Goal: Information Seeking & Learning: Learn about a topic

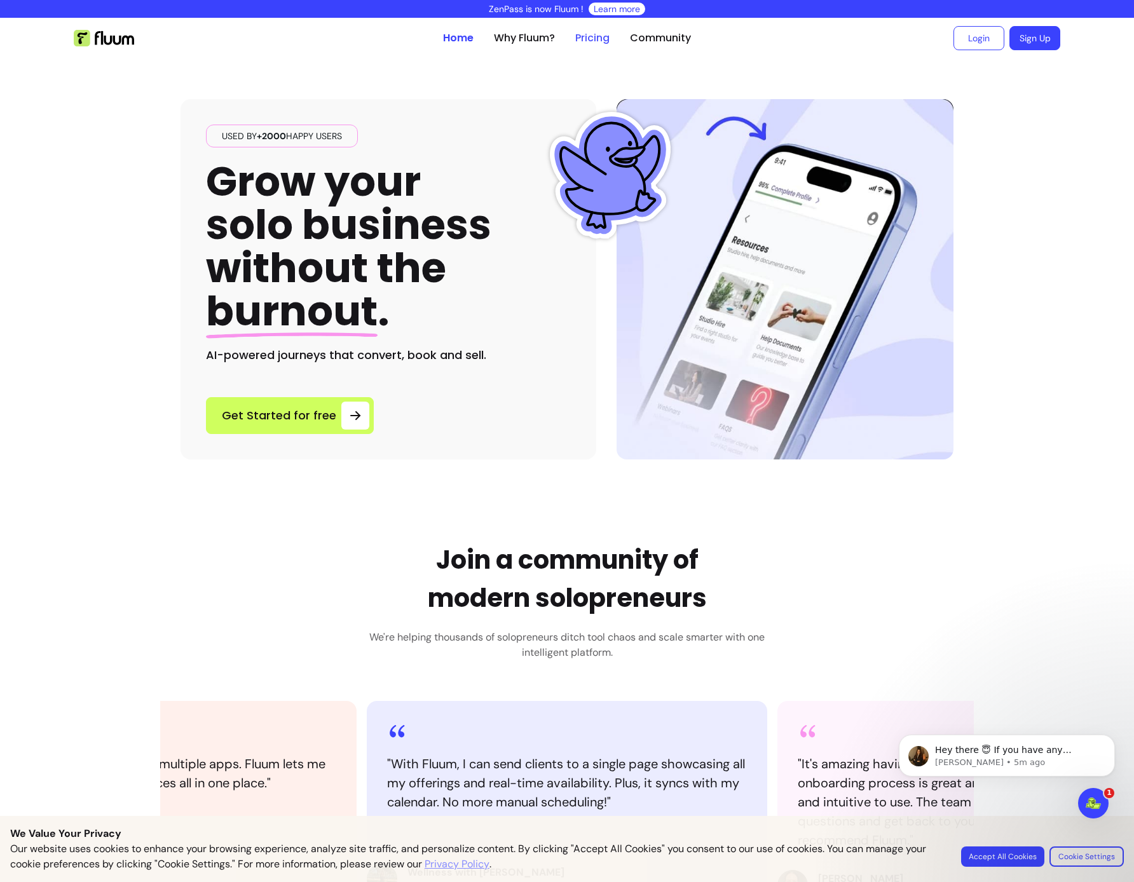
click at [588, 37] on link "Pricing" at bounding box center [592, 38] width 34 height 15
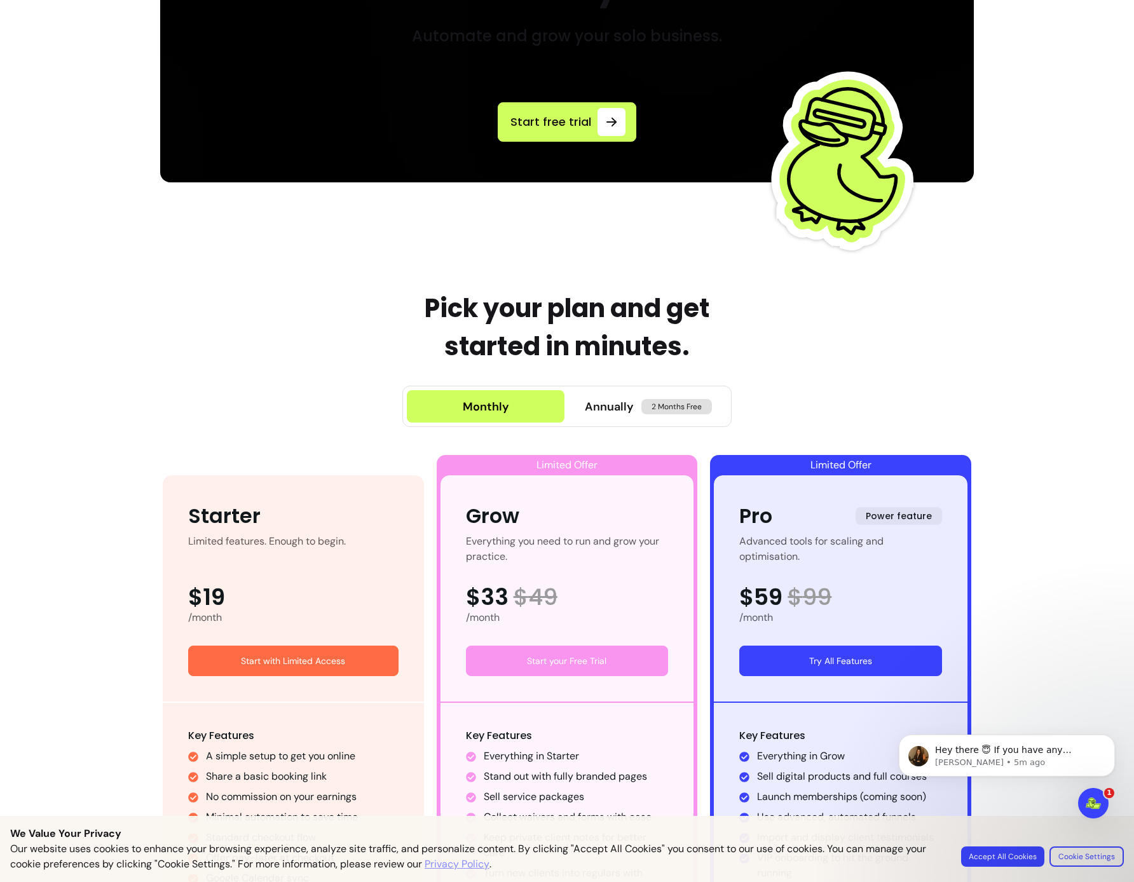
scroll to position [607, 0]
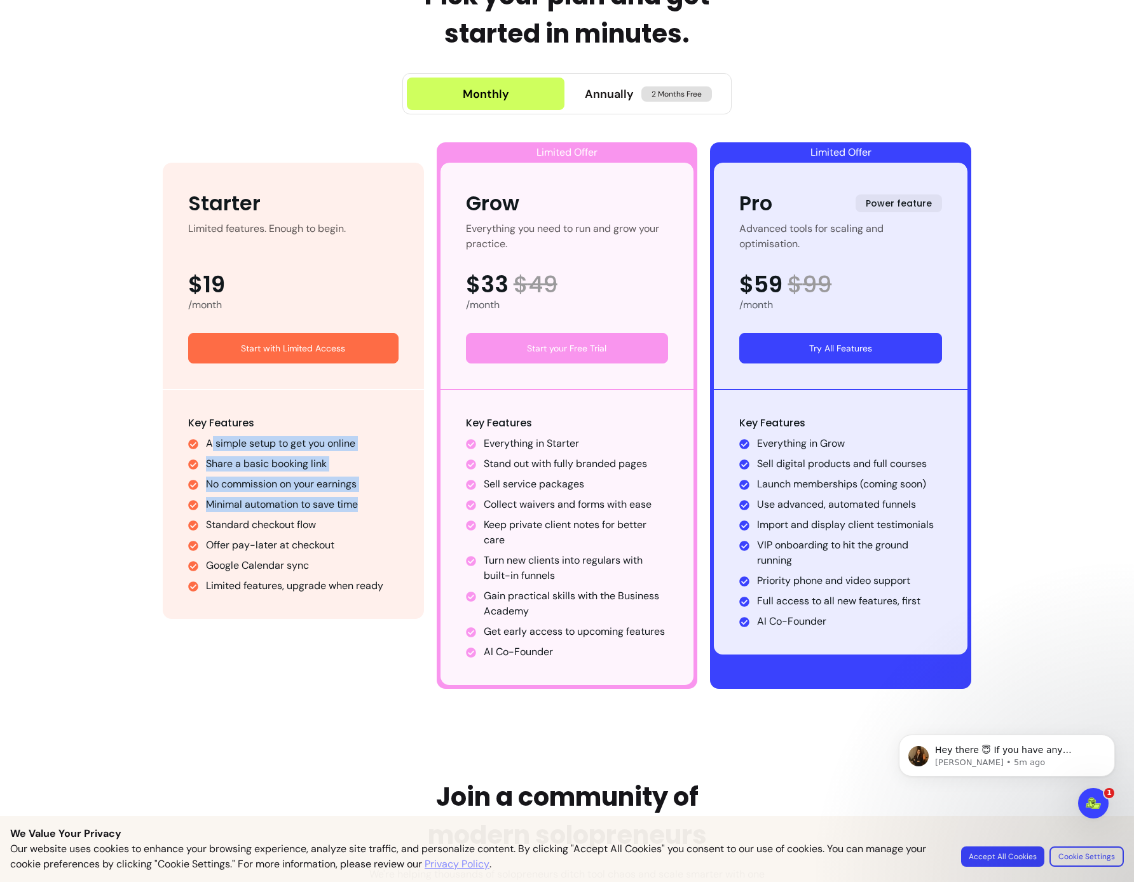
drag, startPoint x: 206, startPoint y: 438, endPoint x: 361, endPoint y: 526, distance: 178.1
click at [357, 516] on ul "A simple setup to get you online Share a basic booking link No commission on yo…" at bounding box center [293, 515] width 210 height 158
click at [356, 500] on li "Minimal automation to save time" at bounding box center [302, 504] width 193 height 15
drag, startPoint x: 199, startPoint y: 467, endPoint x: 341, endPoint y: 526, distance: 154.1
click at [341, 526] on ul "A simple setup to get you online Share a basic booking link No commission on yo…" at bounding box center [293, 515] width 210 height 158
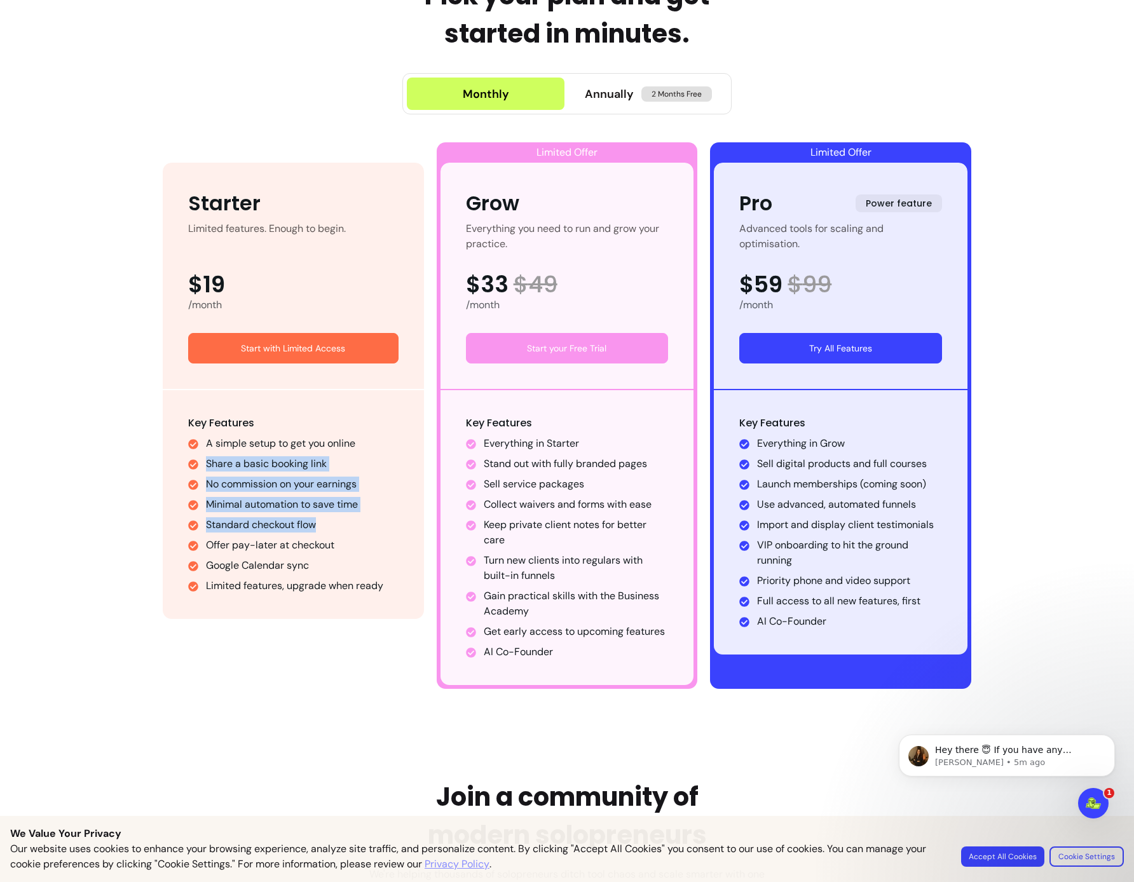
click at [360, 481] on li "No commission on your earnings" at bounding box center [302, 484] width 193 height 15
drag, startPoint x: 218, startPoint y: 488, endPoint x: 315, endPoint y: 513, distance: 100.5
click at [315, 513] on ul "A simple setup to get you online Share a basic booking link No commission on yo…" at bounding box center [293, 515] width 210 height 158
click at [309, 519] on li "Standard checkout flow" at bounding box center [302, 524] width 193 height 15
drag, startPoint x: 206, startPoint y: 494, endPoint x: 285, endPoint y: 570, distance: 109.7
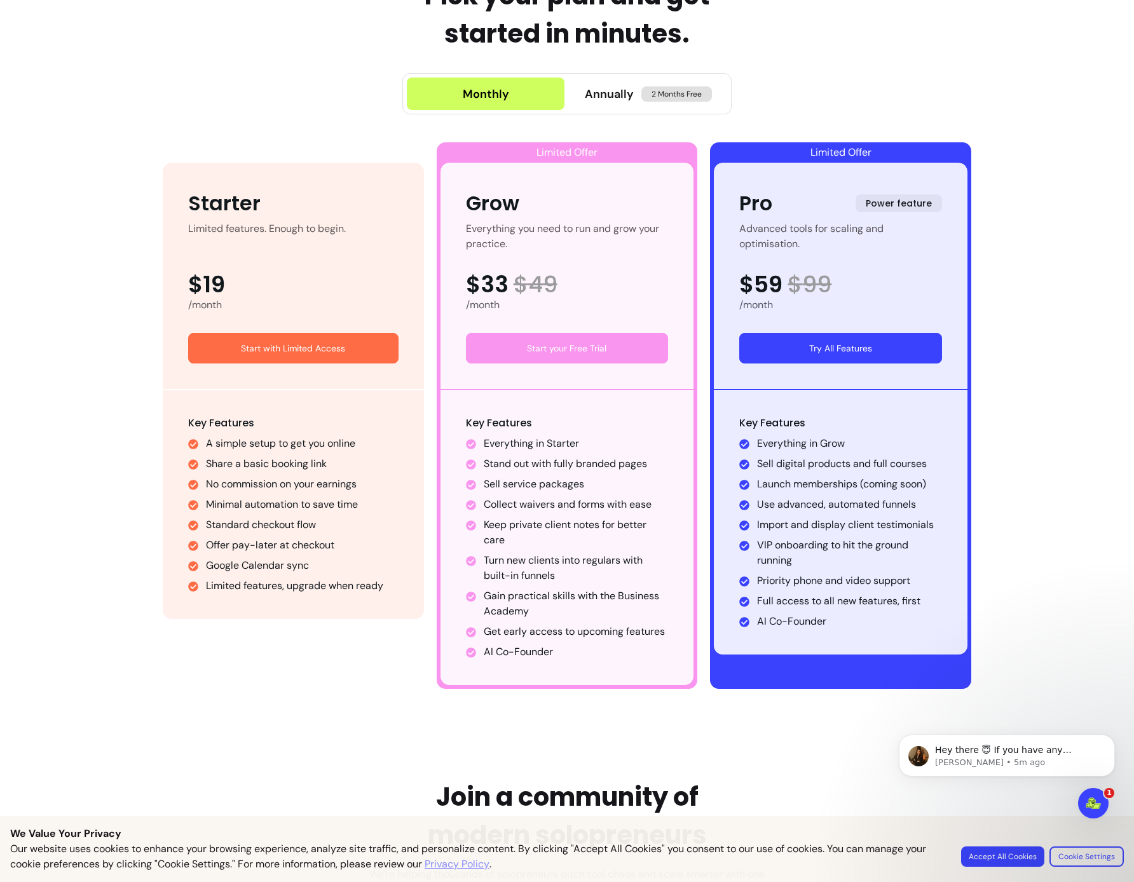
click at [285, 569] on ul "A simple setup to get you online Share a basic booking link No commission on yo…" at bounding box center [293, 515] width 210 height 158
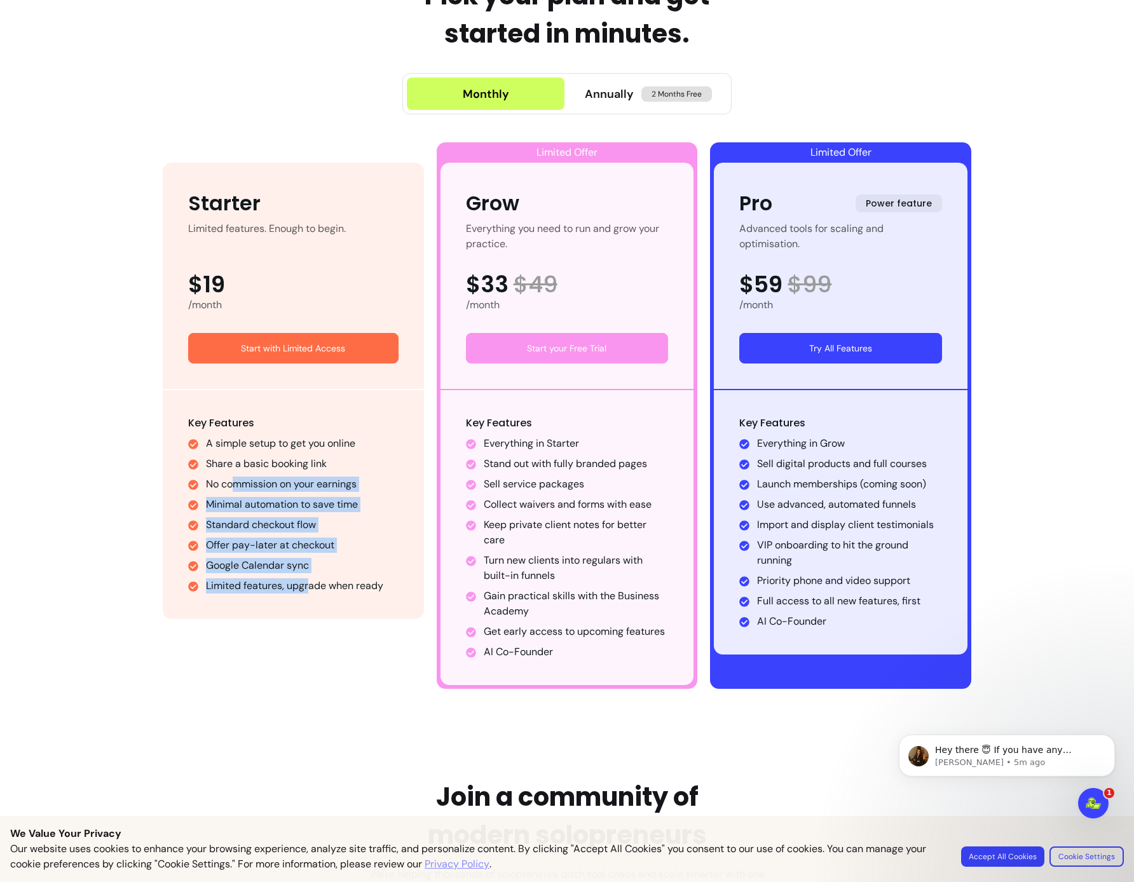
drag, startPoint x: 243, startPoint y: 505, endPoint x: 321, endPoint y: 555, distance: 92.0
click at [304, 589] on ul "A simple setup to get you online Share a basic booking link No commission on yo…" at bounding box center [293, 515] width 210 height 158
click at [329, 543] on li "Offer pay-later at checkout" at bounding box center [302, 545] width 193 height 15
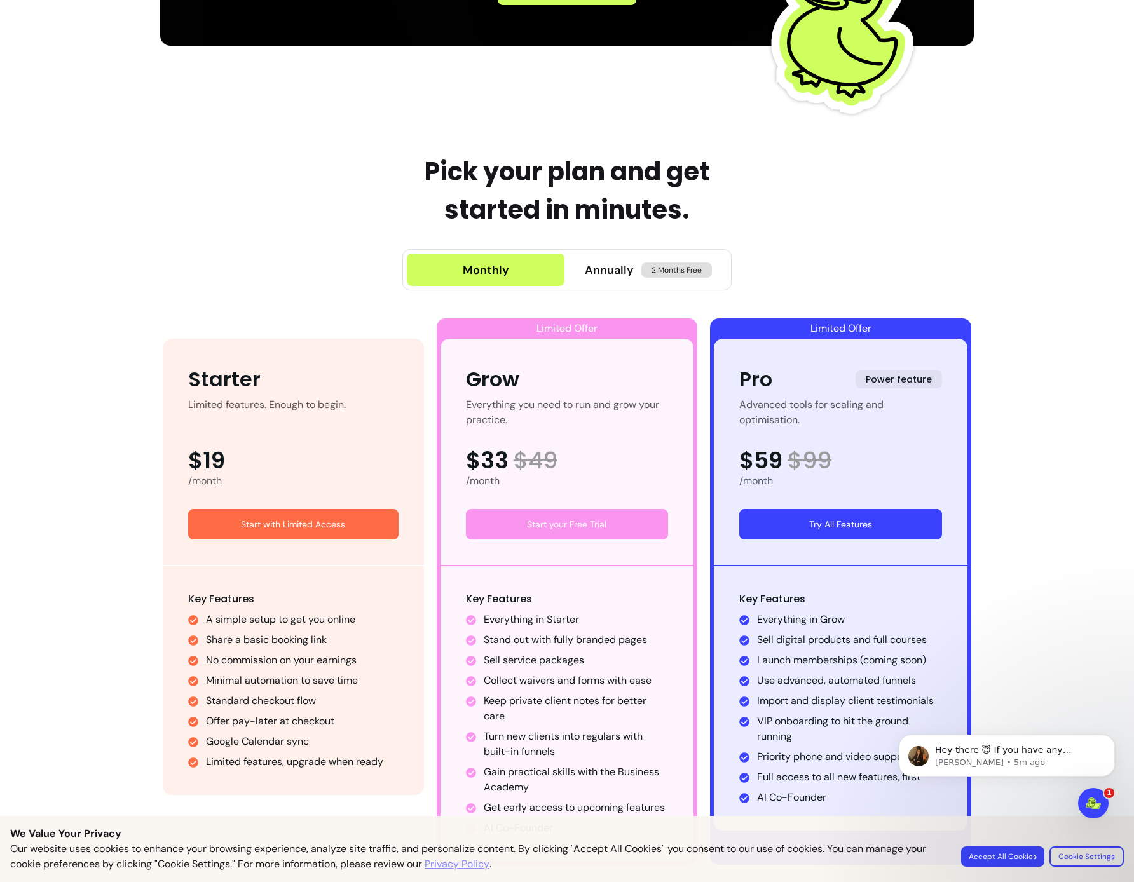
scroll to position [531, 0]
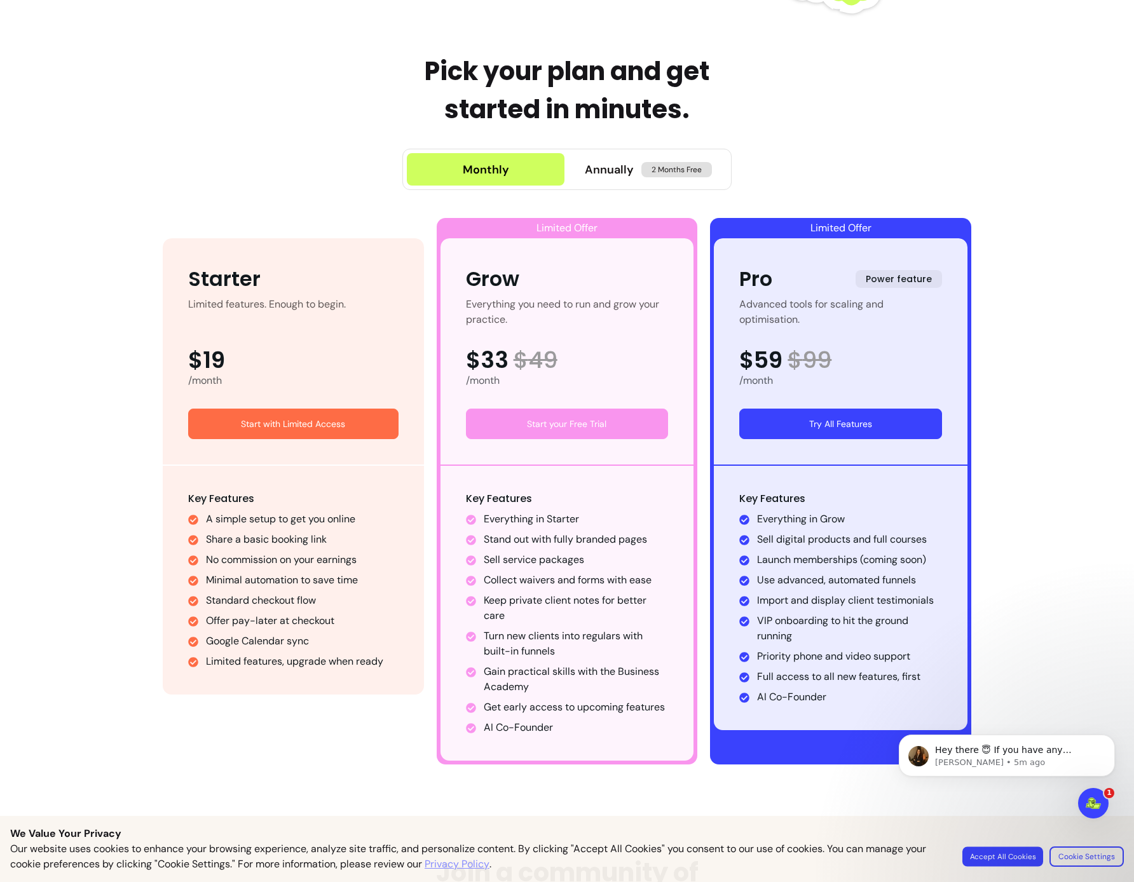
click at [1002, 859] on button "Accept All Cookies" at bounding box center [1002, 856] width 81 height 20
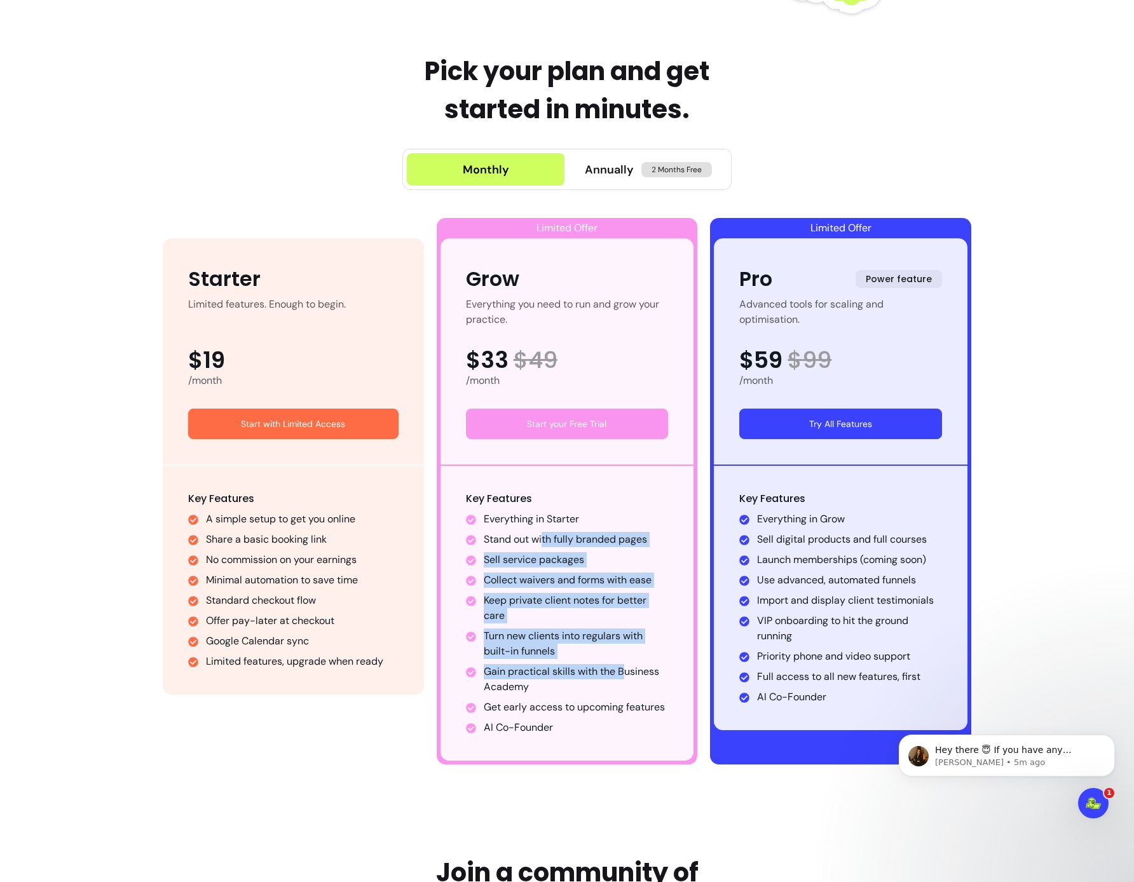
drag, startPoint x: 538, startPoint y: 538, endPoint x: 619, endPoint y: 666, distance: 152.0
click at [619, 665] on ul "Everything in Starter Stand out with fully branded pages Sell service packages …" at bounding box center [567, 624] width 203 height 224
click at [620, 667] on li "Gain practical skills with the Business Academy" at bounding box center [576, 679] width 185 height 31
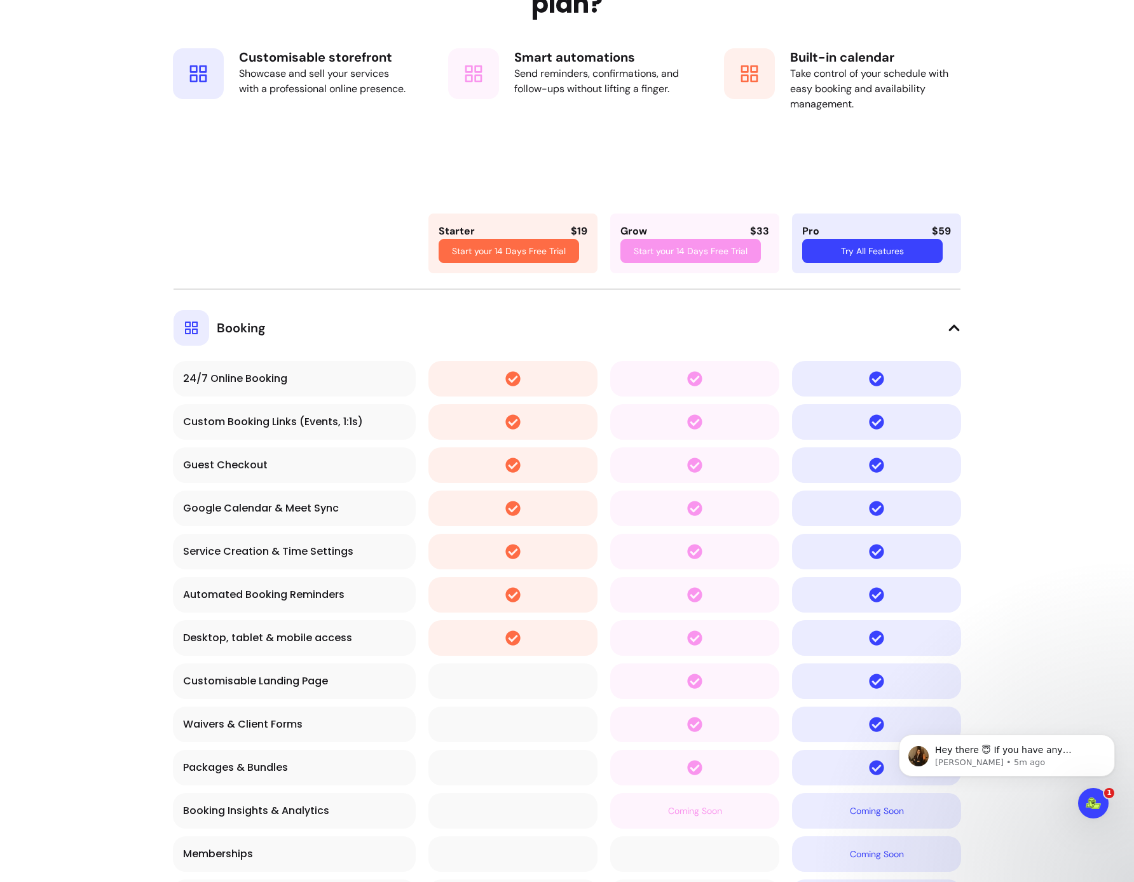
scroll to position [2455, 0]
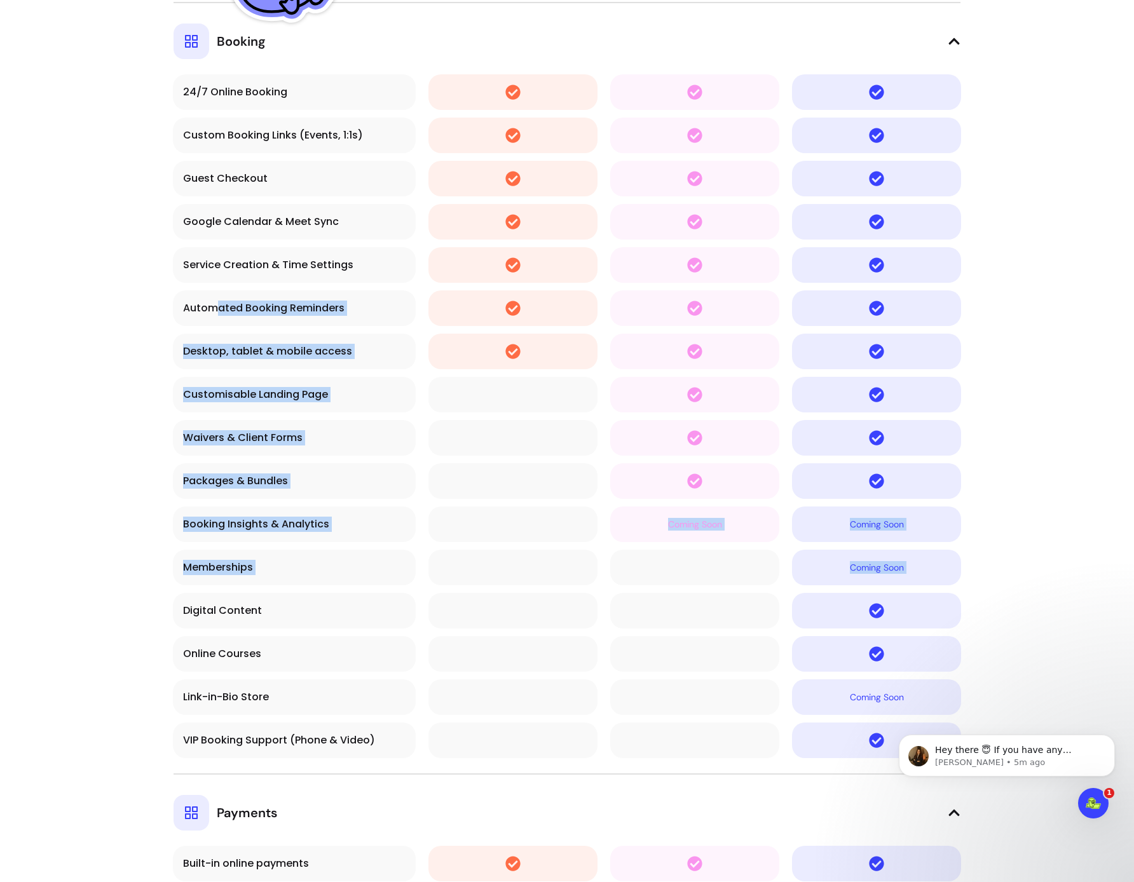
drag, startPoint x: 219, startPoint y: 336, endPoint x: 303, endPoint y: 602, distance: 279.4
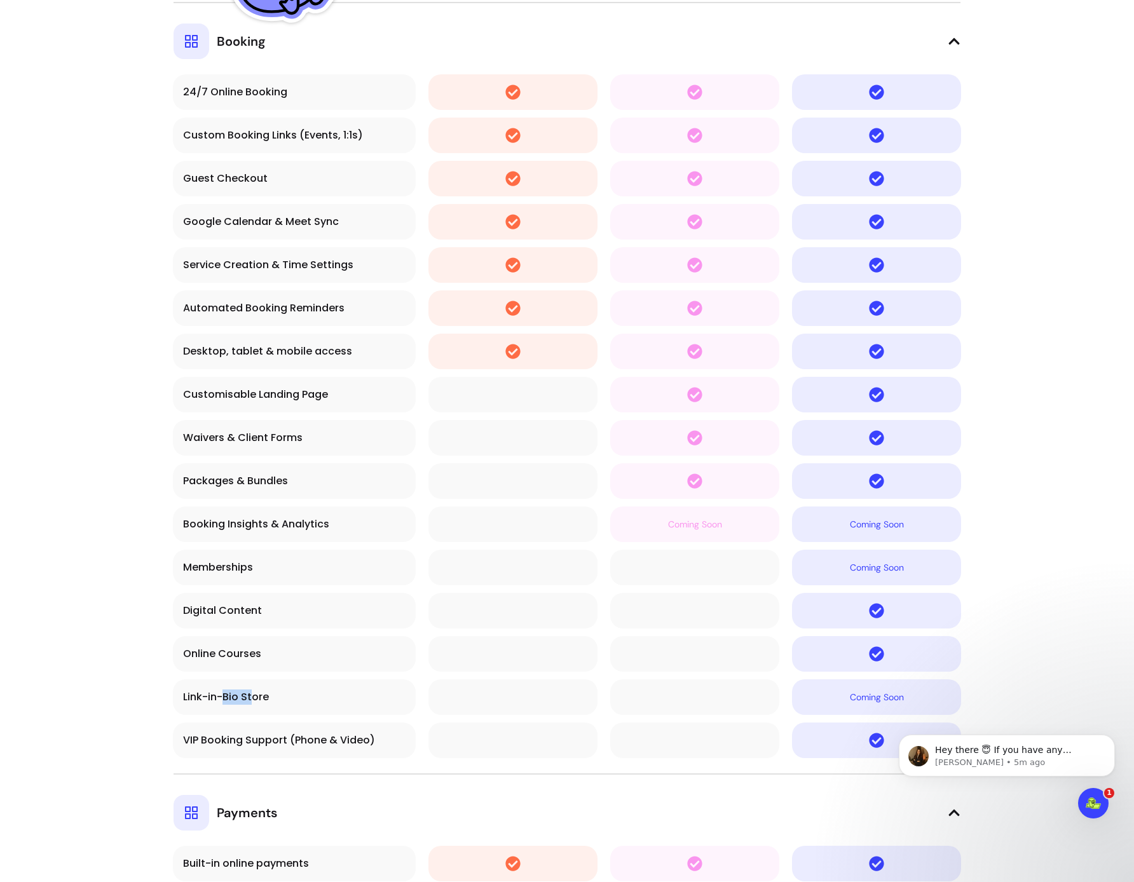
drag, startPoint x: 223, startPoint y: 693, endPoint x: 258, endPoint y: 689, distance: 35.2
click at [258, 692] on div "Link-in-Bio Store" at bounding box center [294, 697] width 222 height 15
drag, startPoint x: 210, startPoint y: 659, endPoint x: 232, endPoint y: 667, distance: 22.9
click at [231, 665] on td "Online Courses" at bounding box center [294, 654] width 243 height 36
click at [302, 644] on td "Online Courses" at bounding box center [294, 654] width 243 height 36
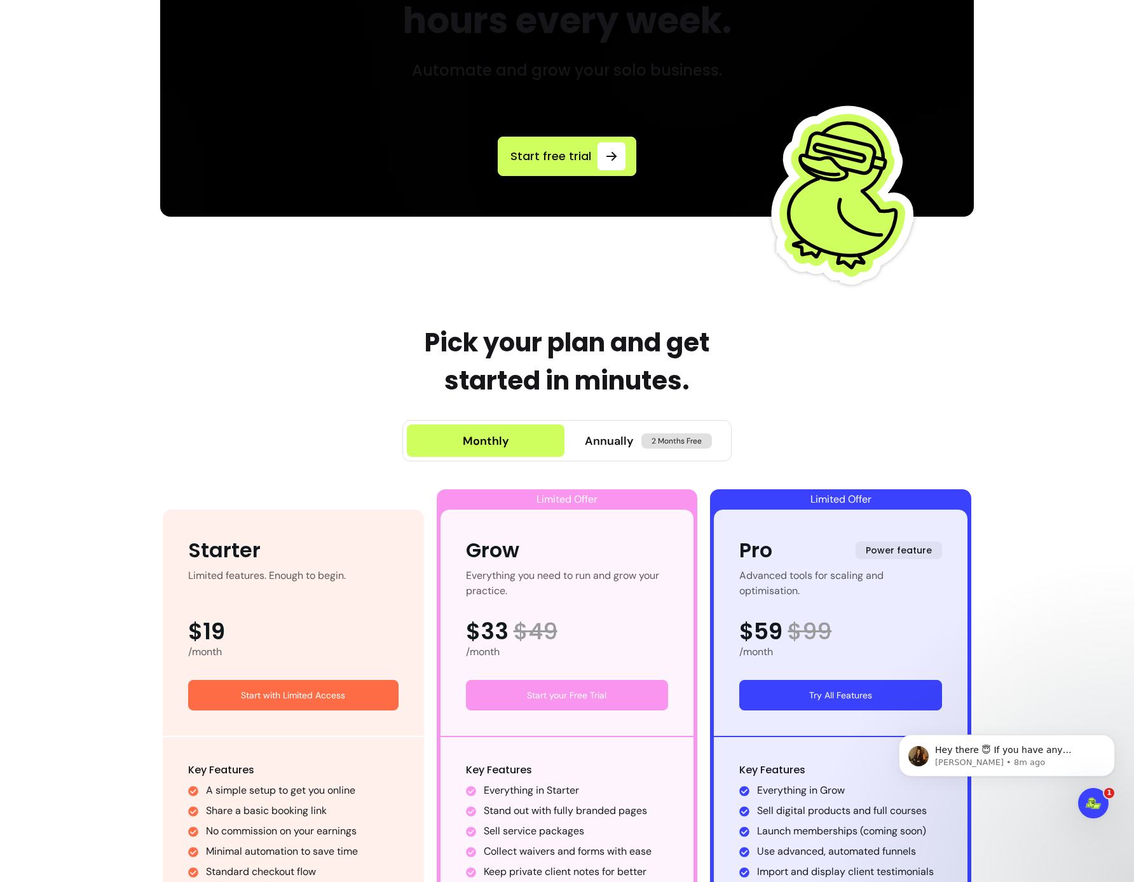
scroll to position [386, 0]
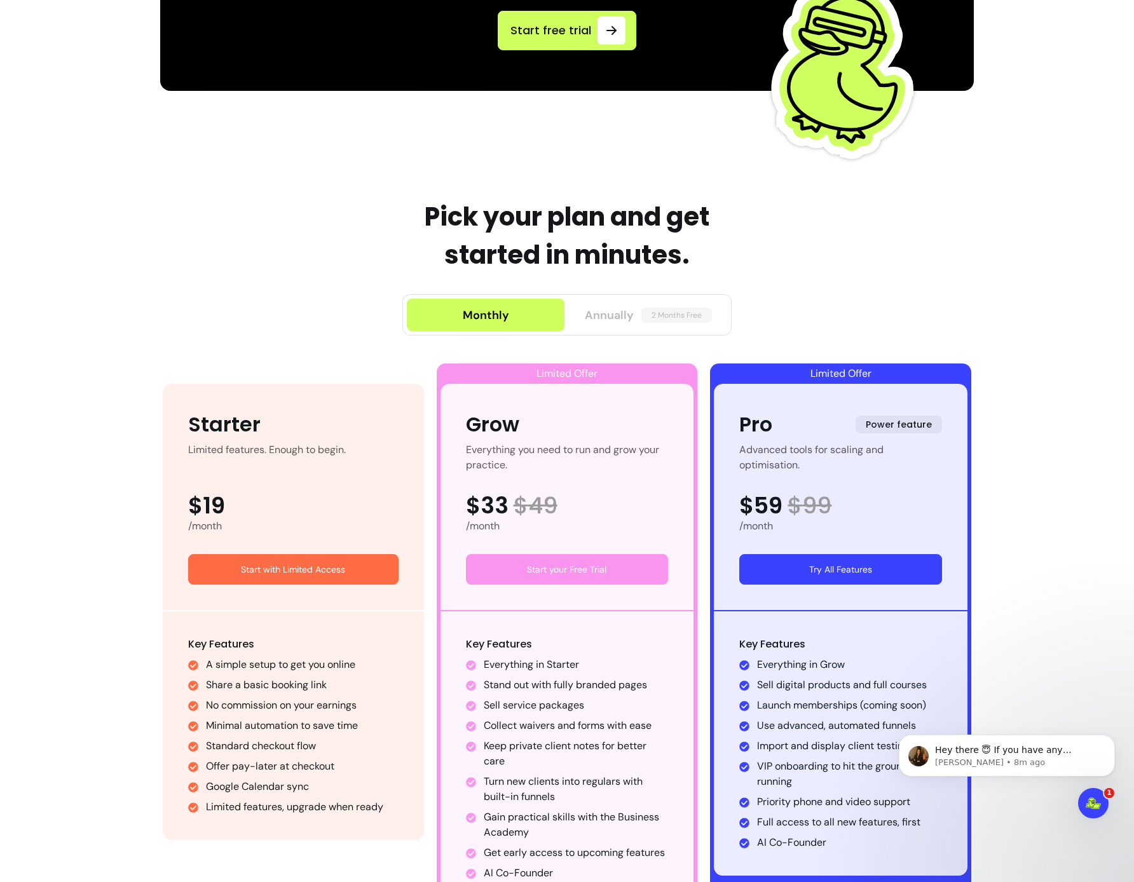
click at [601, 322] on span "Annually" at bounding box center [609, 315] width 49 height 18
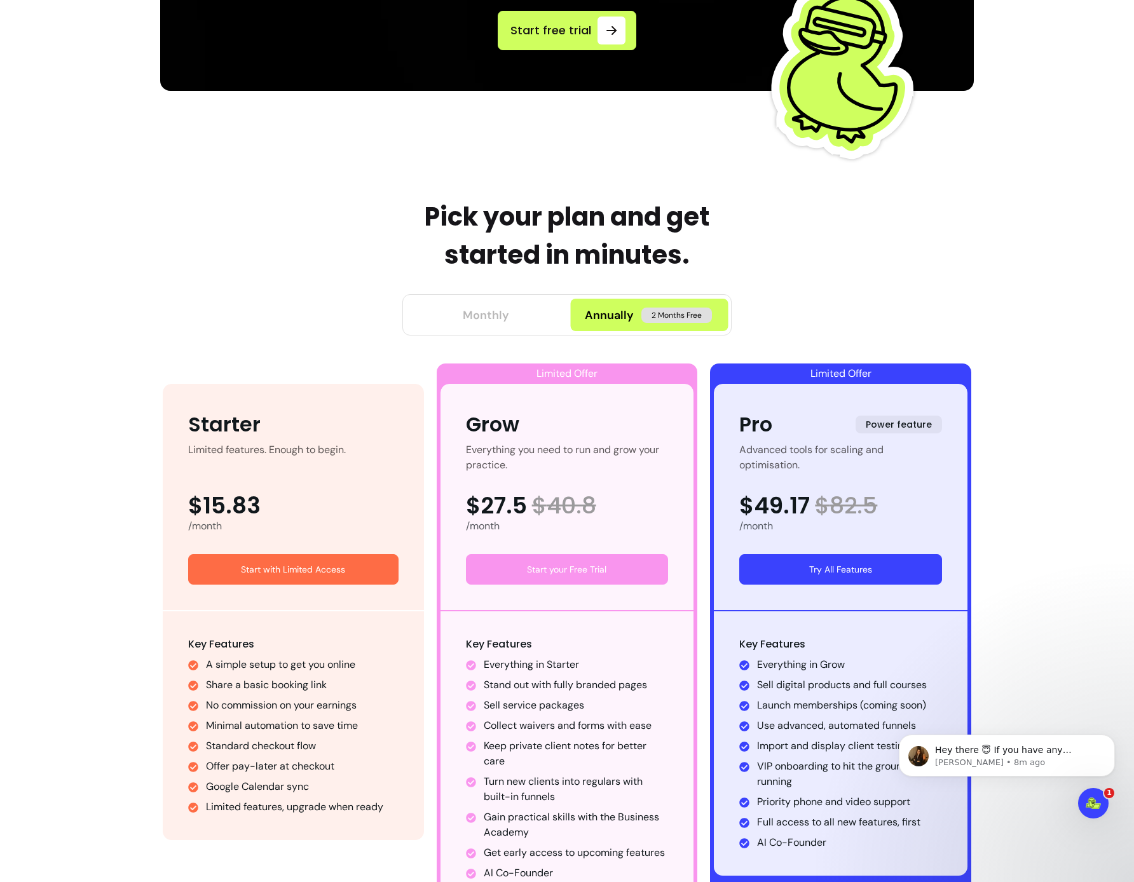
click at [535, 320] on button "Monthly" at bounding box center [486, 315] width 158 height 32
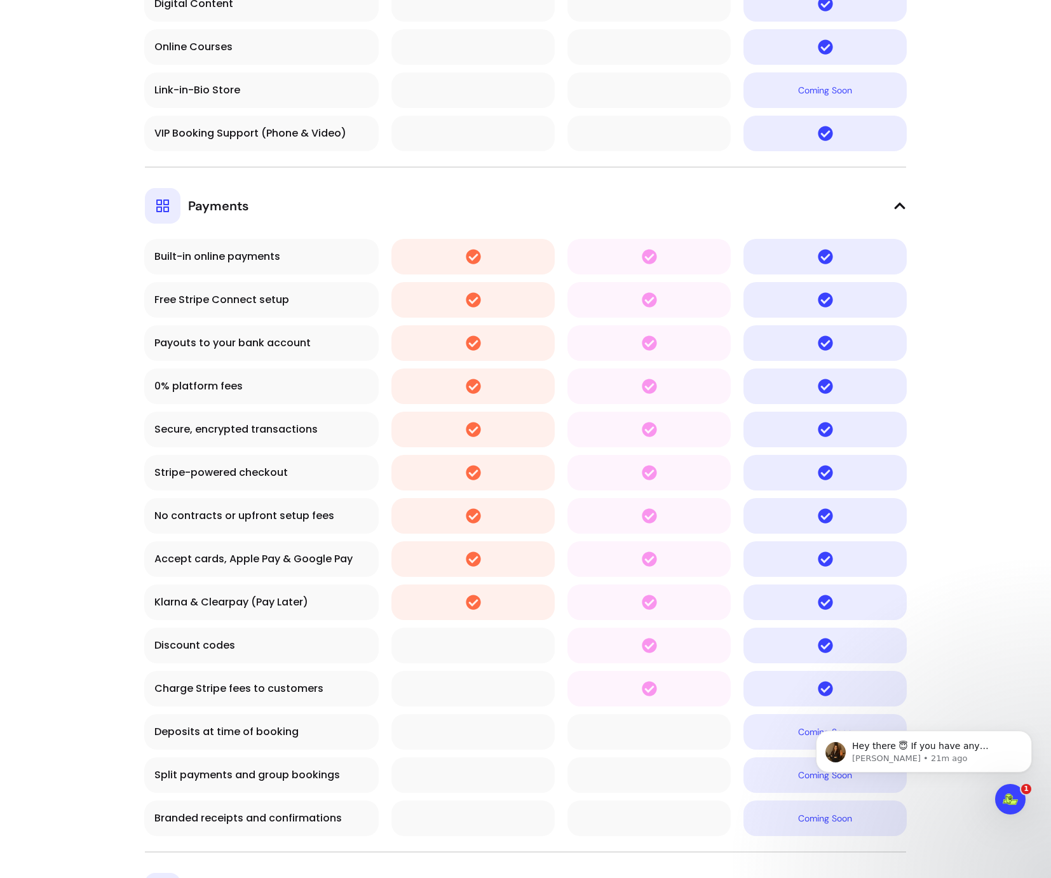
scroll to position [3122, 0]
